Goal: Navigation & Orientation: Find specific page/section

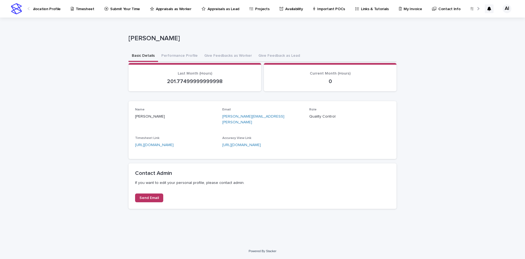
scroll to position [0, 80]
click at [382, 5] on p "My Invoice" at bounding box center [391, 5] width 18 height 11
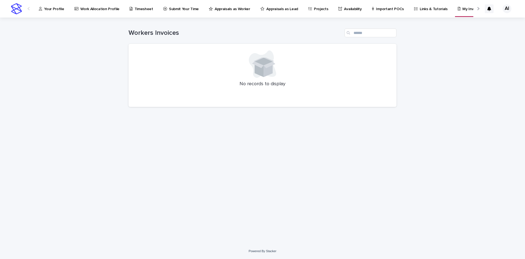
click at [480, 8] on div at bounding box center [478, 9] width 4 height 4
click at [411, 9] on icon at bounding box center [413, 9] width 4 height 4
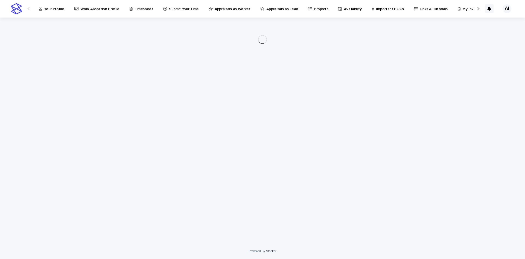
click at [477, 9] on div at bounding box center [478, 9] width 4 height 4
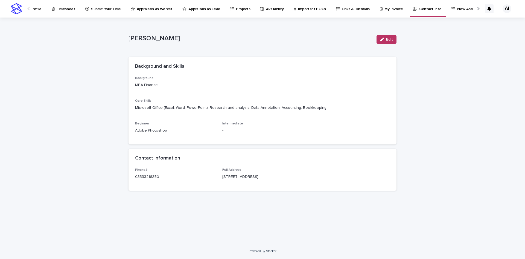
scroll to position [0, 80]
click at [477, 9] on div at bounding box center [478, 9] width 4 height 4
click at [455, 10] on p "New Assignments" at bounding box center [470, 5] width 31 height 11
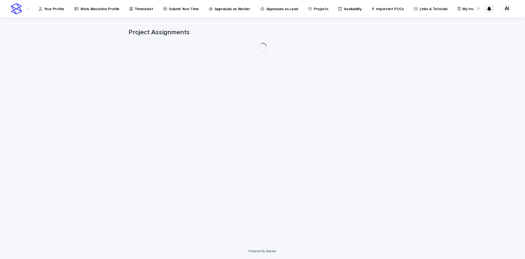
scroll to position [0, 31]
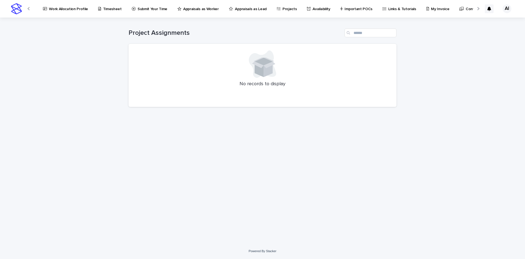
click at [60, 8] on p "Work Allocation Profile" at bounding box center [68, 5] width 39 height 11
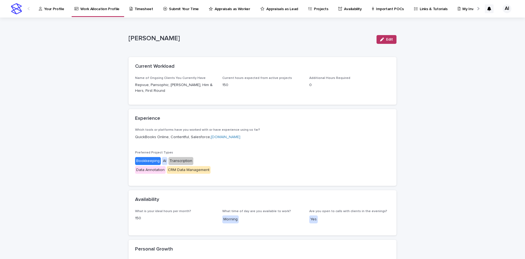
click at [48, 7] on p "Your Profile" at bounding box center [54, 5] width 20 height 11
